Goal: Task Accomplishment & Management: Complete application form

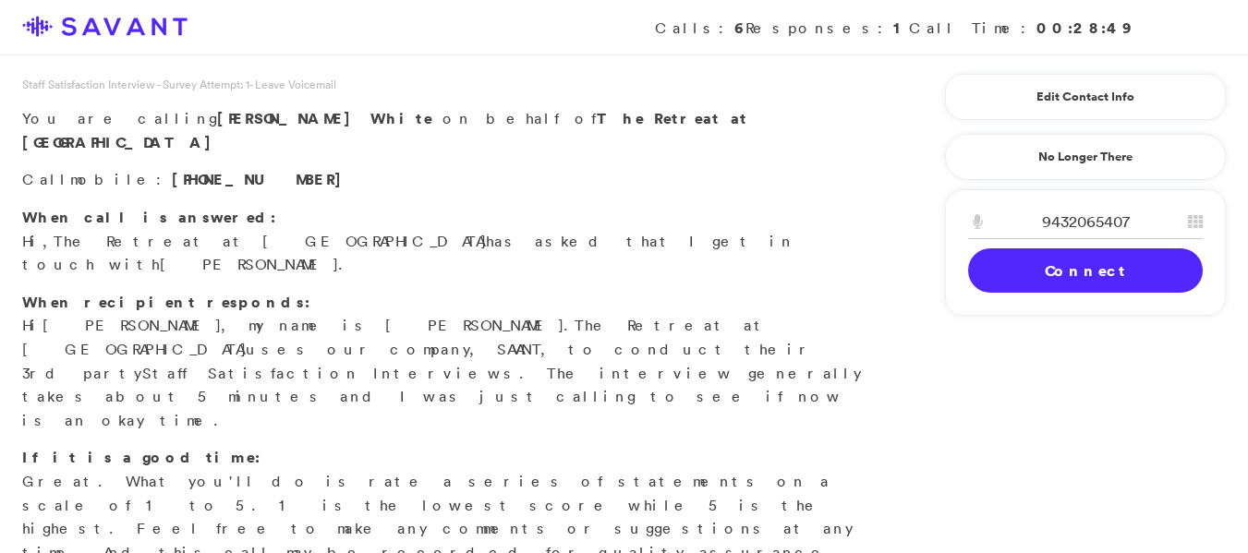
click at [1015, 274] on link "Connect" at bounding box center [1085, 270] width 235 height 44
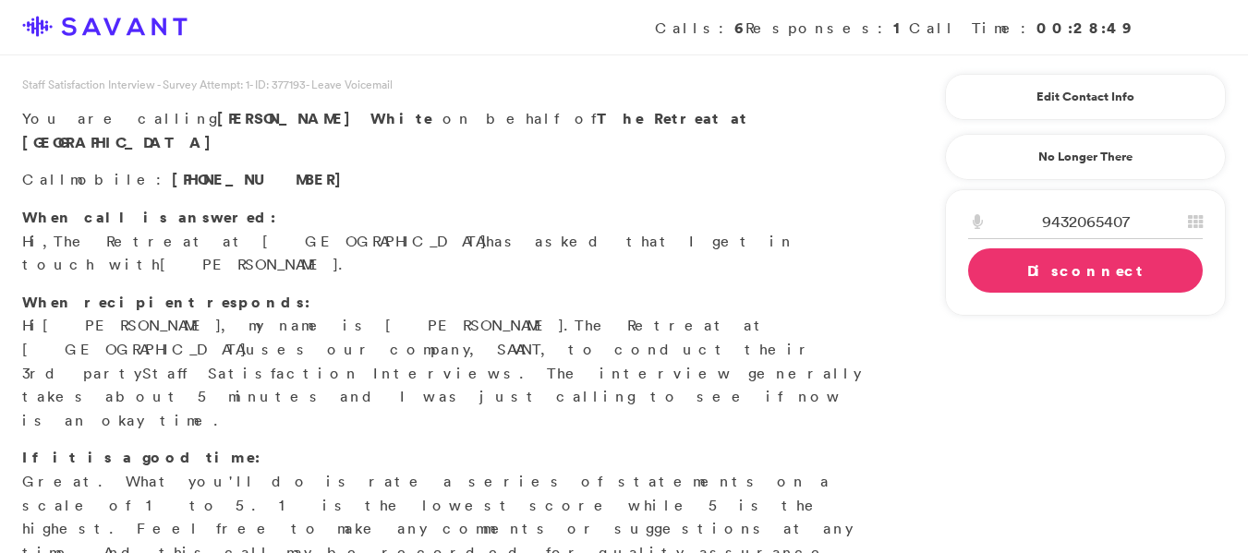
click at [999, 258] on link "Disconnect" at bounding box center [1085, 270] width 235 height 44
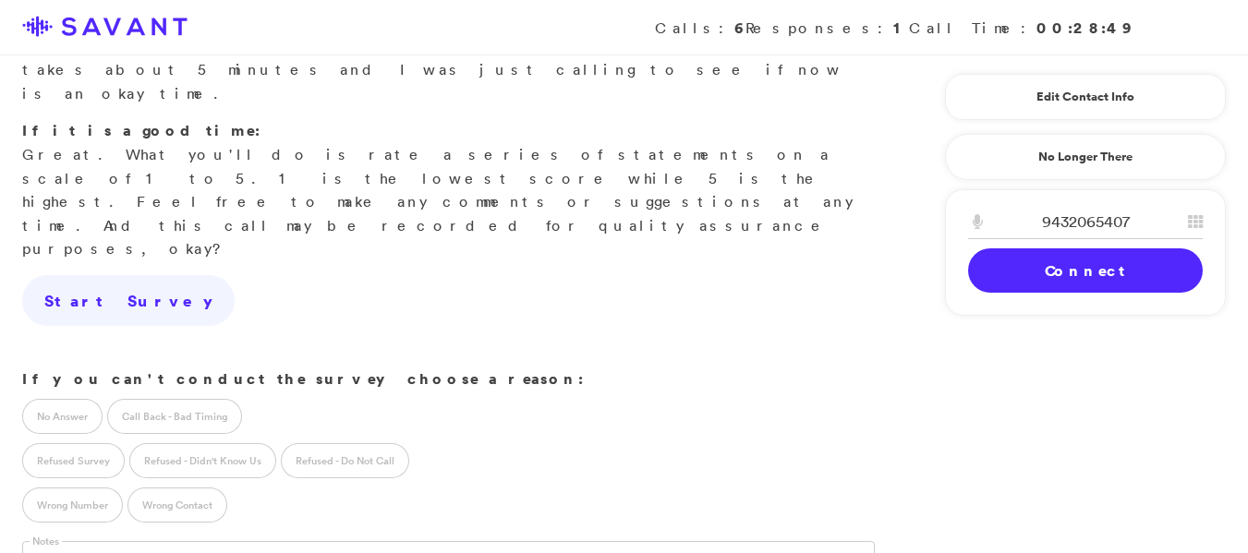
scroll to position [333, 0]
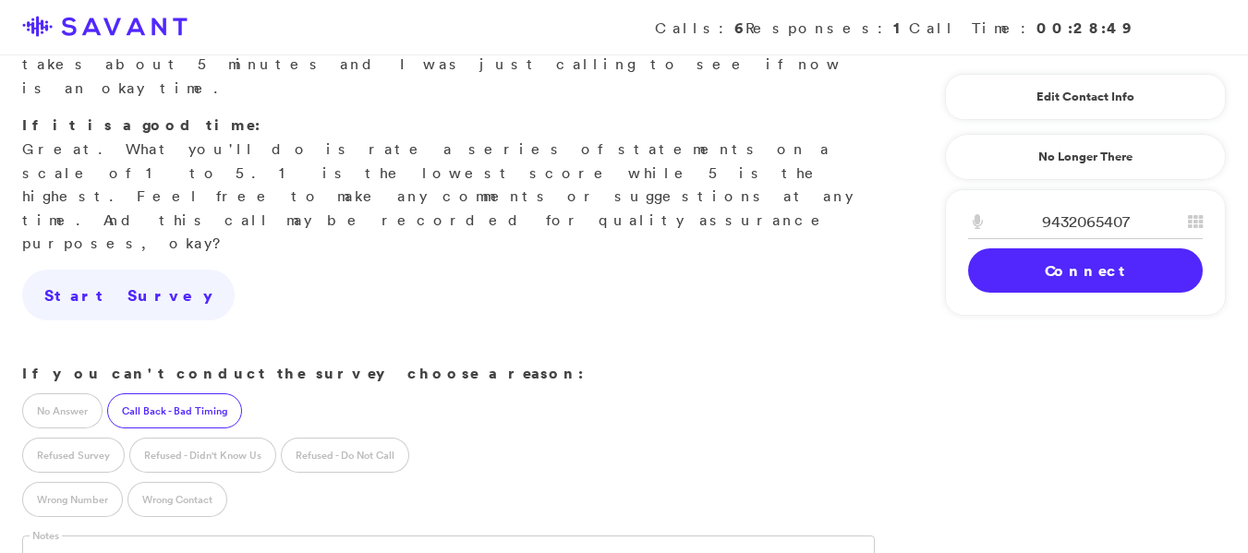
click at [163, 393] on label "Call Back - Bad Timing" at bounding box center [174, 410] width 135 height 35
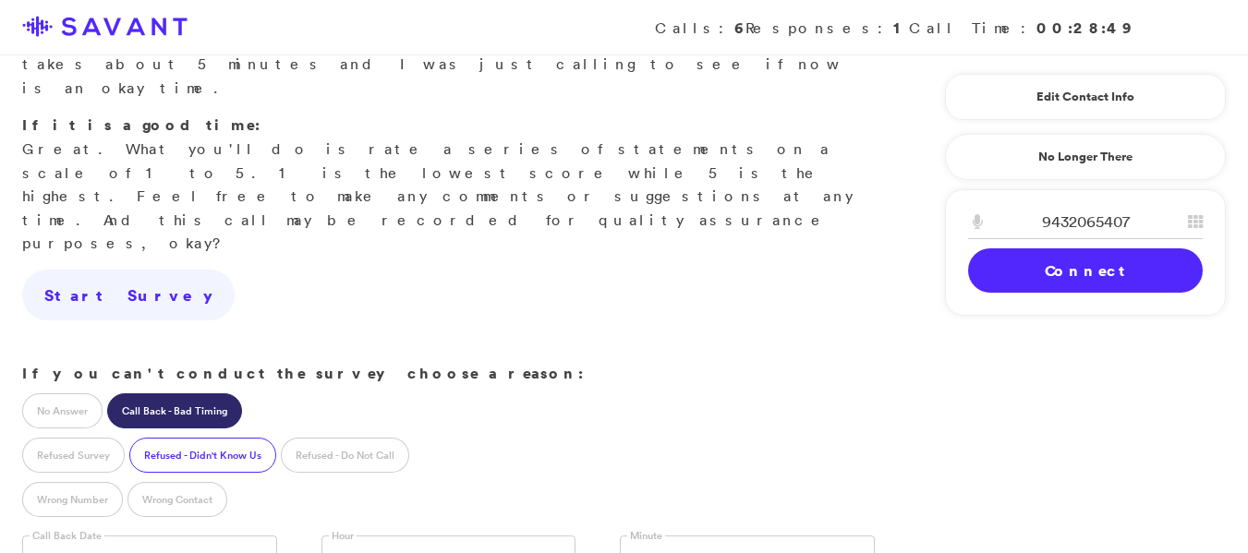
click at [193, 438] on label "Refused - Didn't Know Us" at bounding box center [202, 455] width 147 height 35
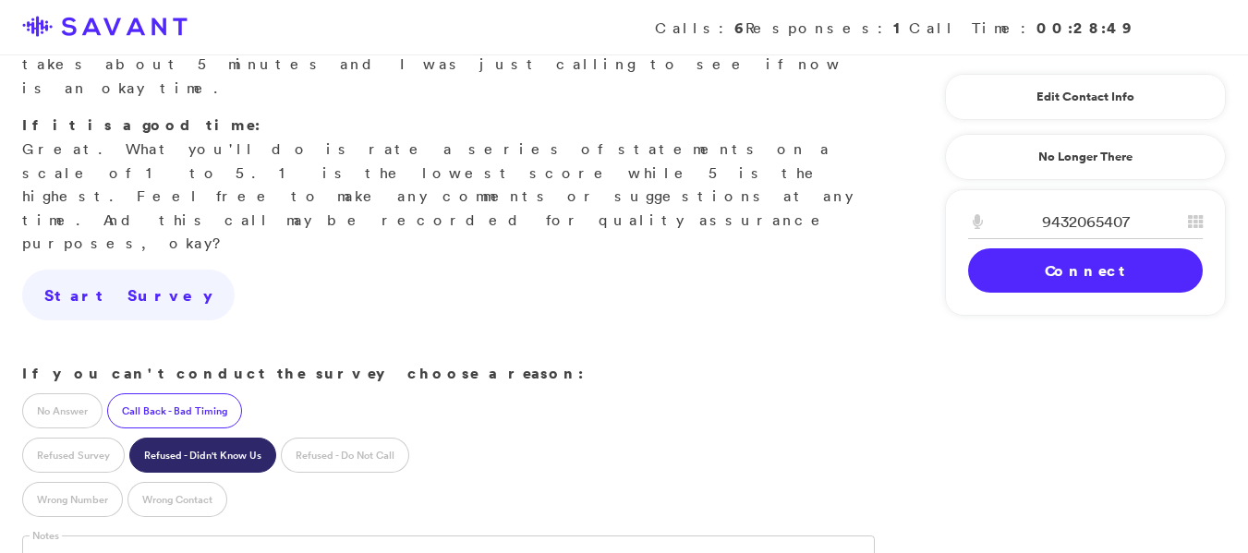
click at [158, 393] on label "Call Back - Bad Timing" at bounding box center [174, 410] width 135 height 35
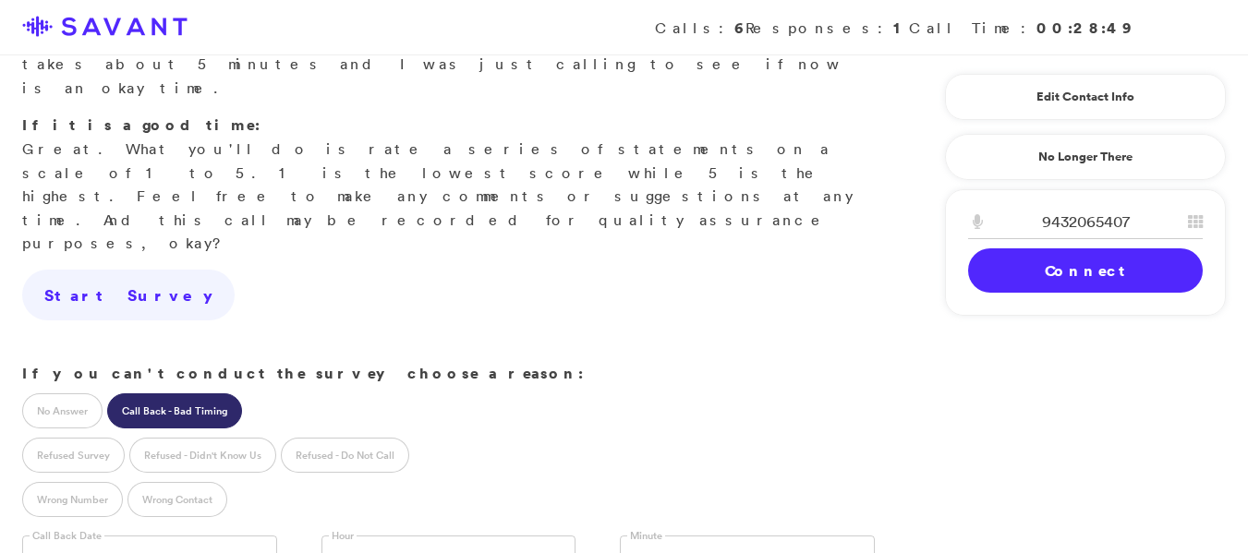
click at [86, 536] on input "text" at bounding box center [149, 553] width 255 height 35
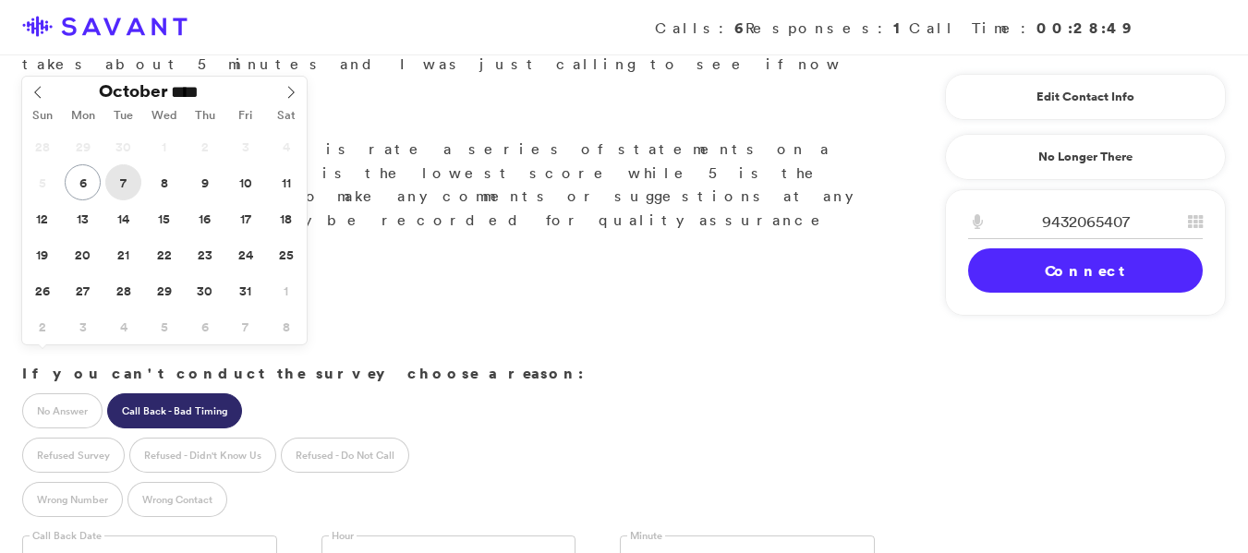
type input "**********"
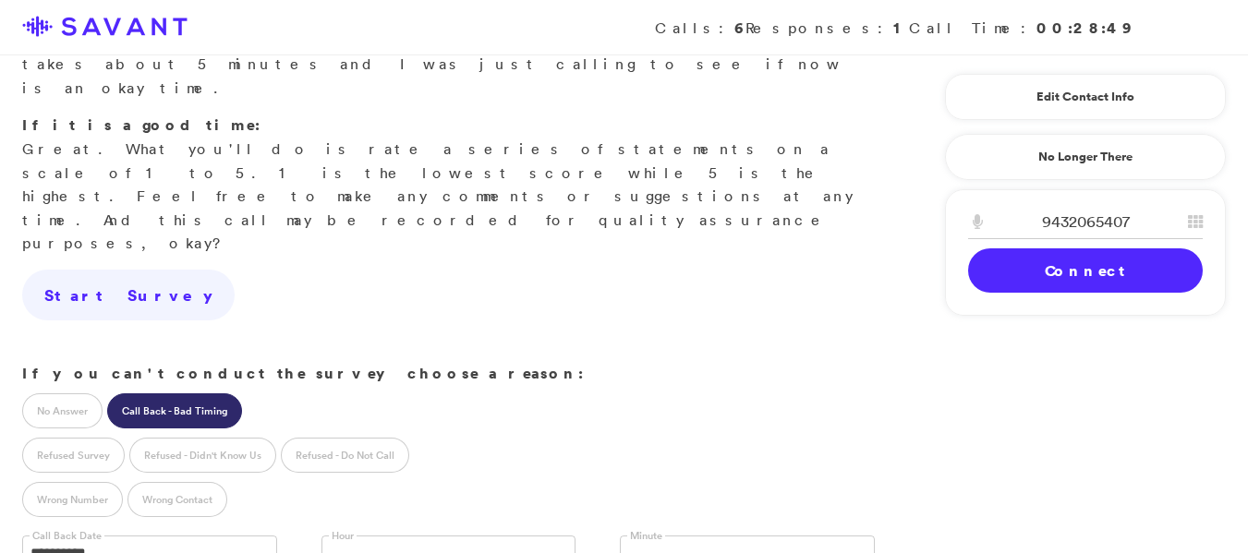
click at [347, 529] on label "Hour" at bounding box center [343, 536] width 28 height 14
click at [351, 536] on link at bounding box center [448, 553] width 255 height 35
click at [629, 537] on input "text" at bounding box center [636, 554] width 17 height 35
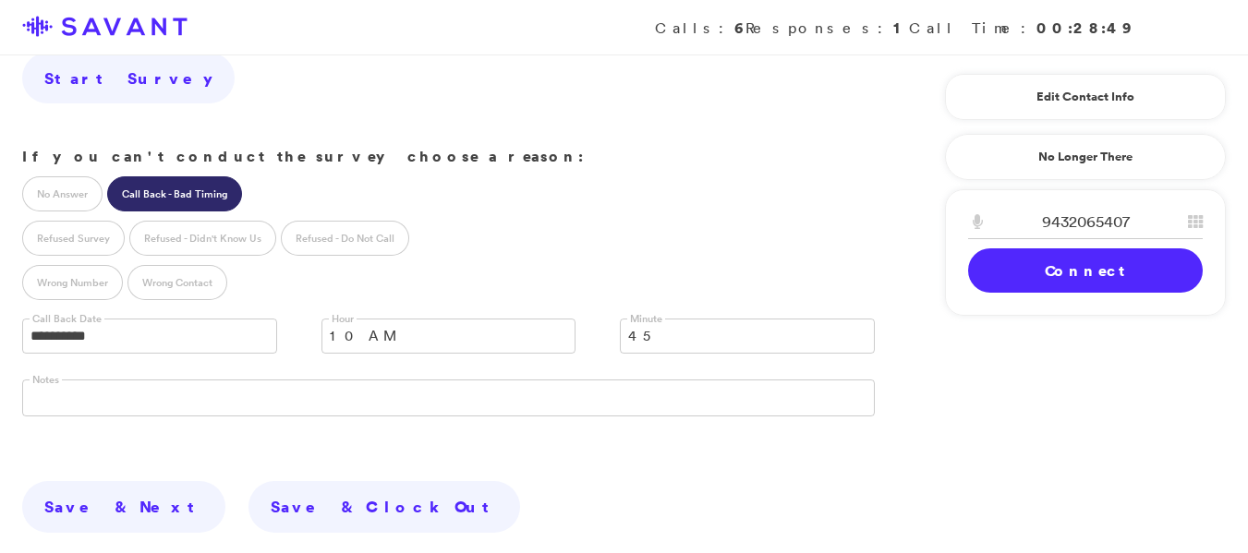
scroll to position [565, 0]
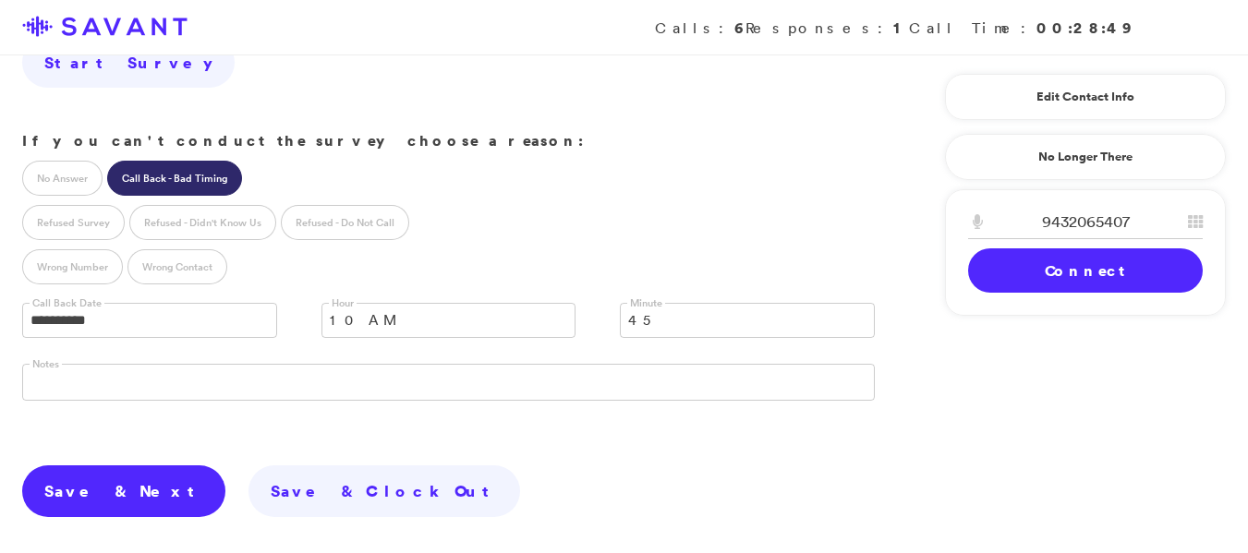
click at [81, 466] on link "Save & Next" at bounding box center [123, 492] width 203 height 52
